Goal: Transaction & Acquisition: Purchase product/service

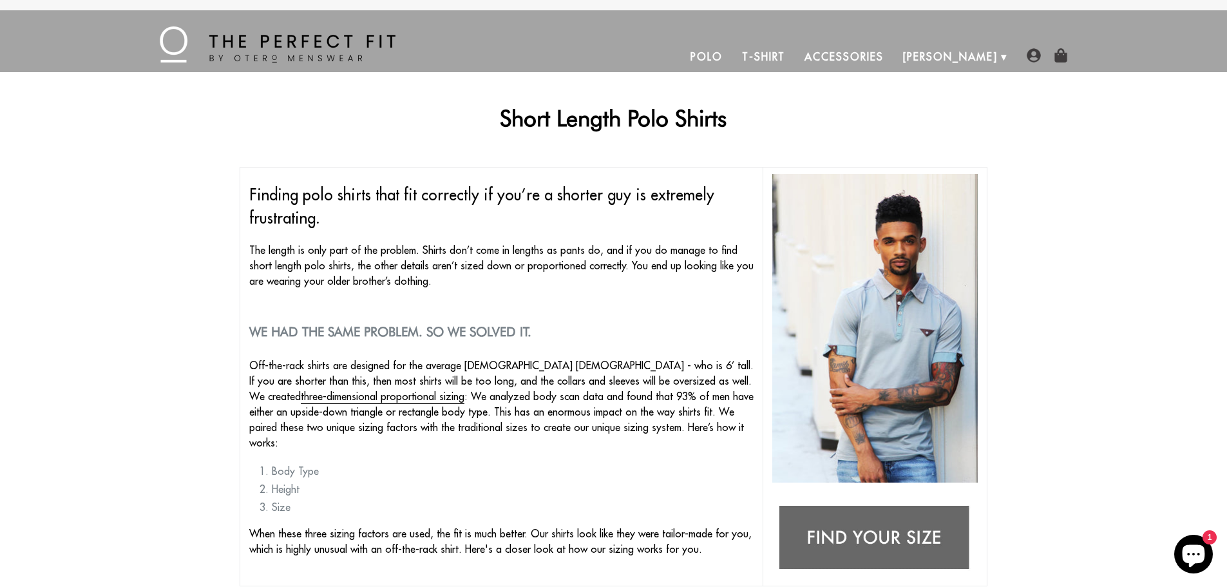
click at [733, 65] on link "Polo" at bounding box center [707, 56] width 52 height 31
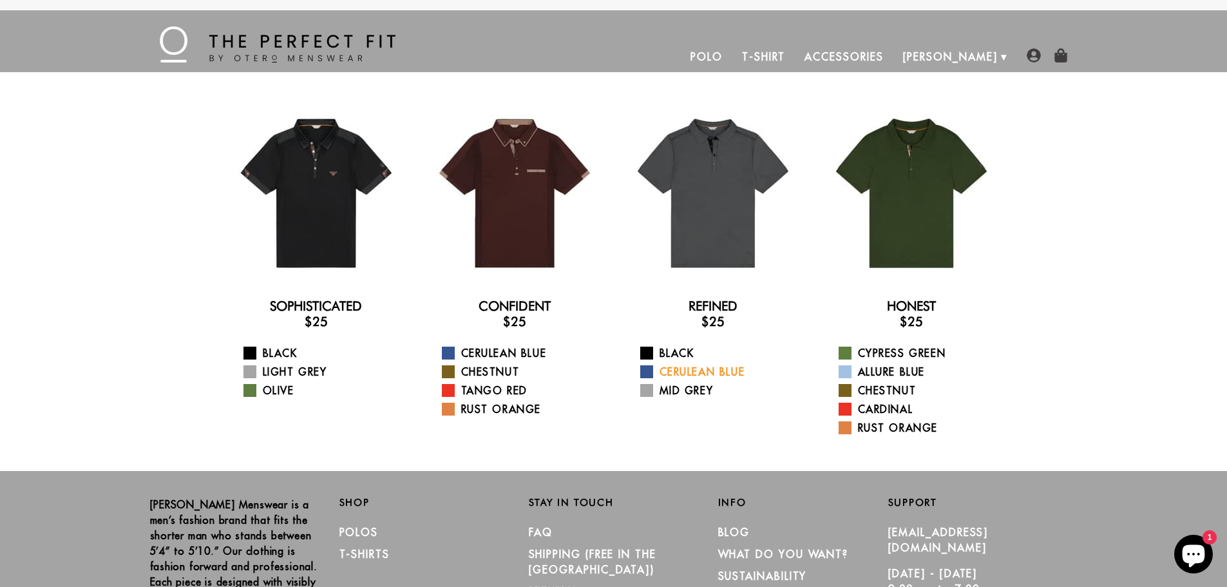
click at [646, 371] on span at bounding box center [646, 371] width 13 height 13
click at [841, 370] on span at bounding box center [845, 371] width 13 height 13
